Goal: Find specific page/section: Find specific page/section

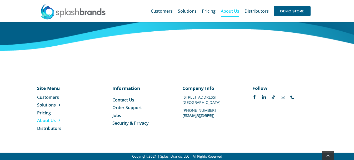
click at [22, 82] on div "Site Menu Toggle Navigation Customers Solutions Stores New Hire Kits Manufactur…" at bounding box center [177, 110] width 354 height 83
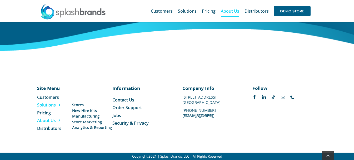
click at [53, 105] on span "Solutions" at bounding box center [46, 105] width 19 height 6
click at [46, 105] on span "Solutions" at bounding box center [46, 105] width 19 height 6
click at [93, 111] on span "New Hire Kits" at bounding box center [84, 111] width 25 height 6
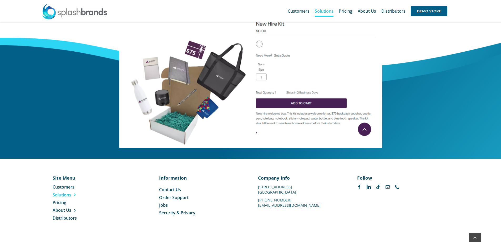
scroll to position [240, 0]
